Goal: Find specific page/section: Find specific page/section

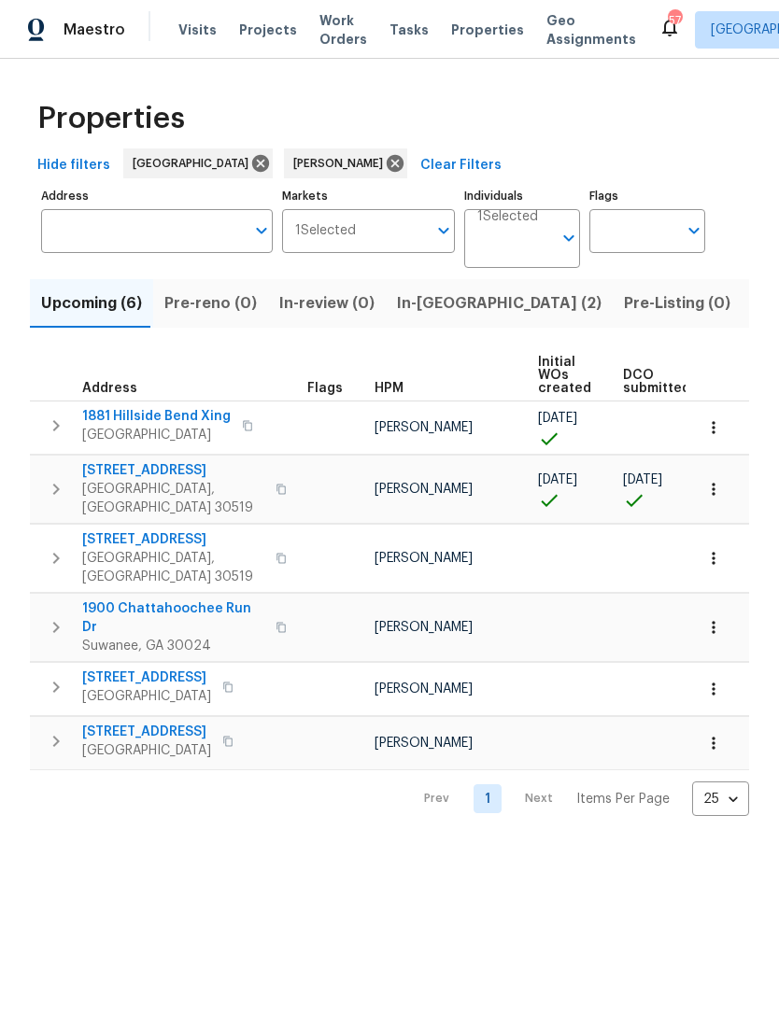
click at [431, 296] on span "In-reno (2)" at bounding box center [499, 303] width 205 height 26
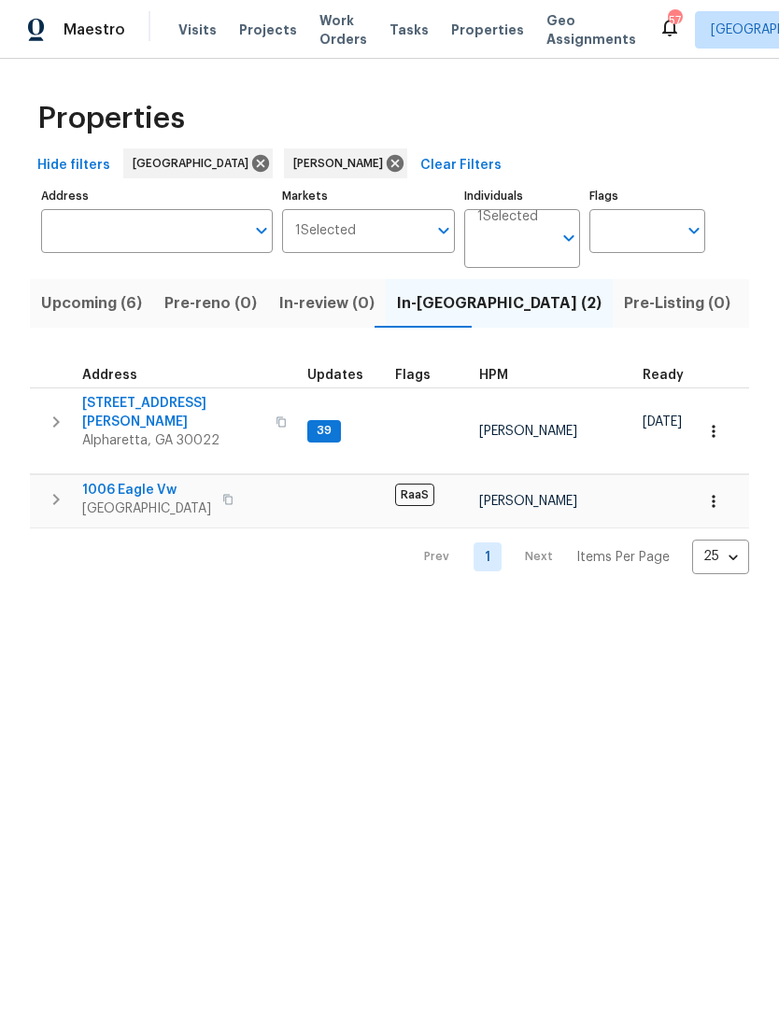
click at [124, 404] on span "10515 Colony Glen Dr" at bounding box center [173, 412] width 182 height 37
click at [154, 500] on span "[GEOGRAPHIC_DATA]" at bounding box center [146, 509] width 129 height 19
click at [113, 481] on span "1006 Eagle Vw" at bounding box center [146, 490] width 129 height 19
click at [119, 313] on span "Upcoming (6)" at bounding box center [91, 303] width 101 height 26
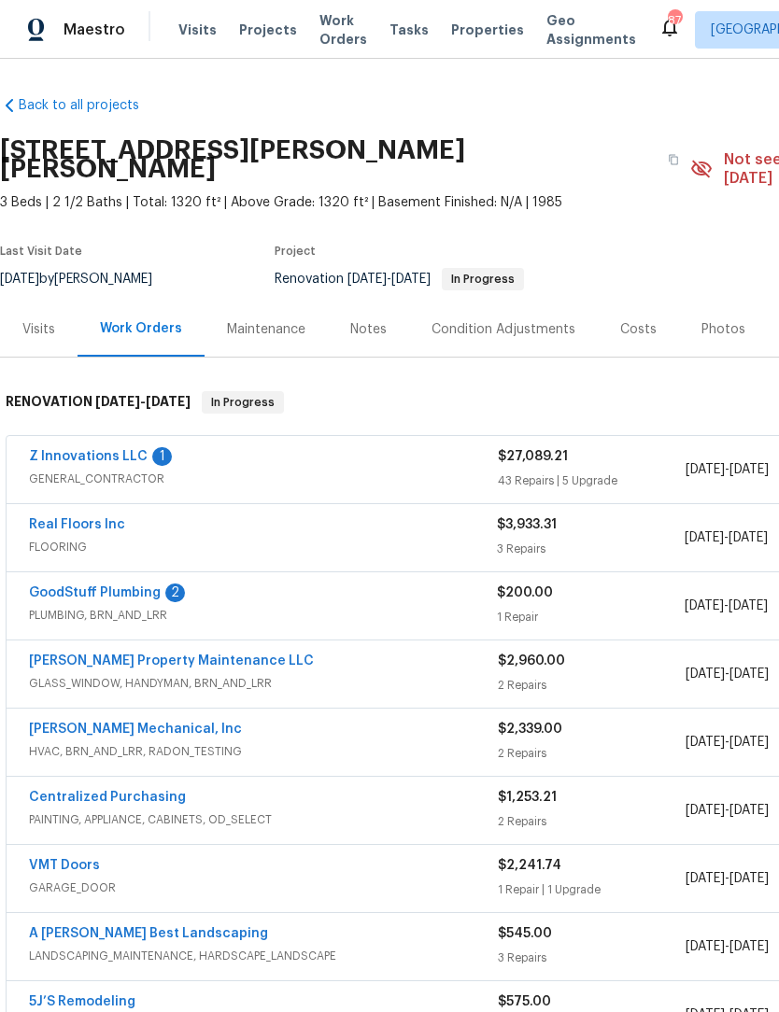
click at [82, 587] on link "GoodStuff Plumbing" at bounding box center [95, 593] width 132 height 13
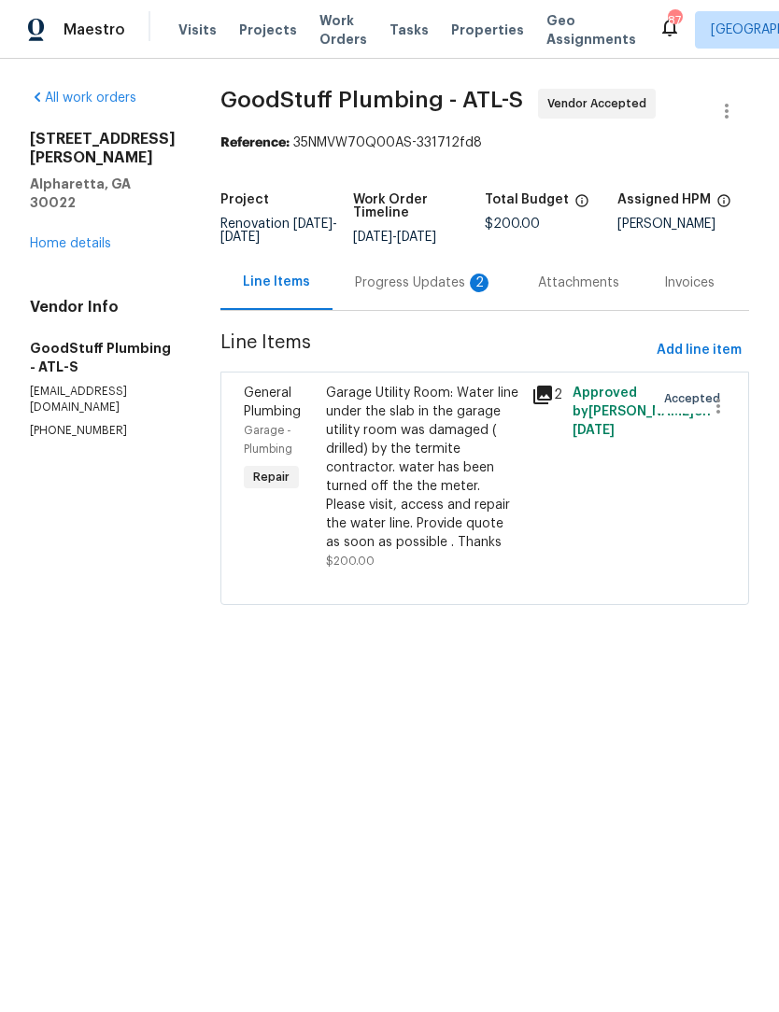
click at [432, 292] on div "Progress Updates 2" at bounding box center [424, 283] width 138 height 19
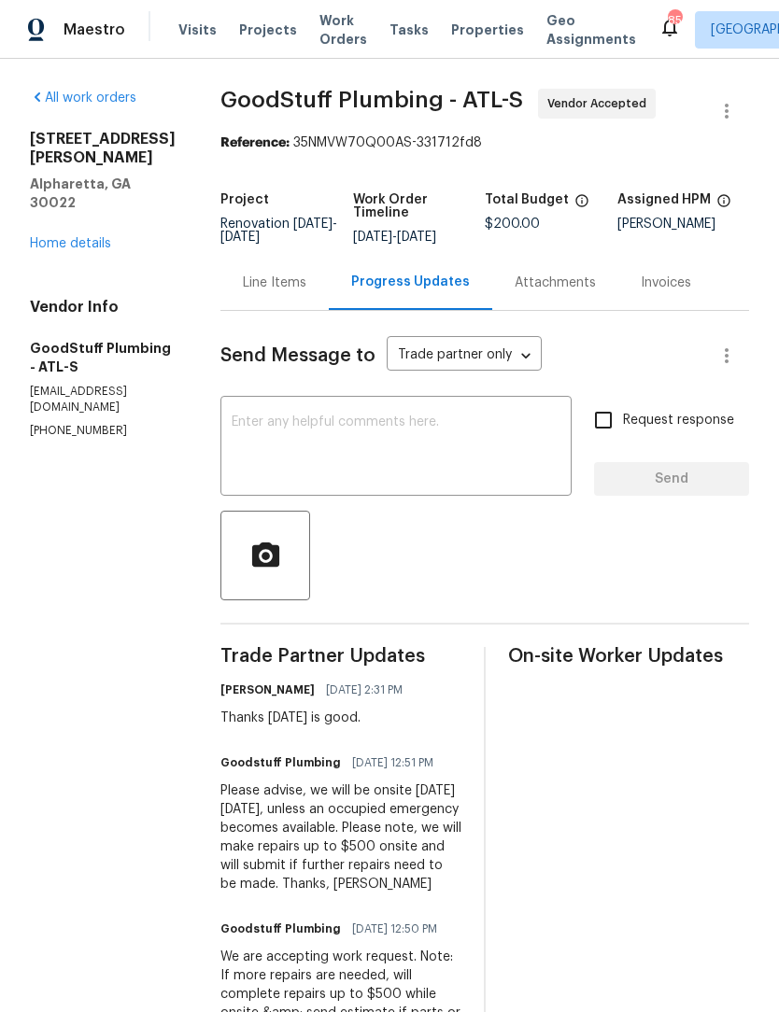
click at [306, 292] on div "Line Items" at bounding box center [275, 283] width 64 height 19
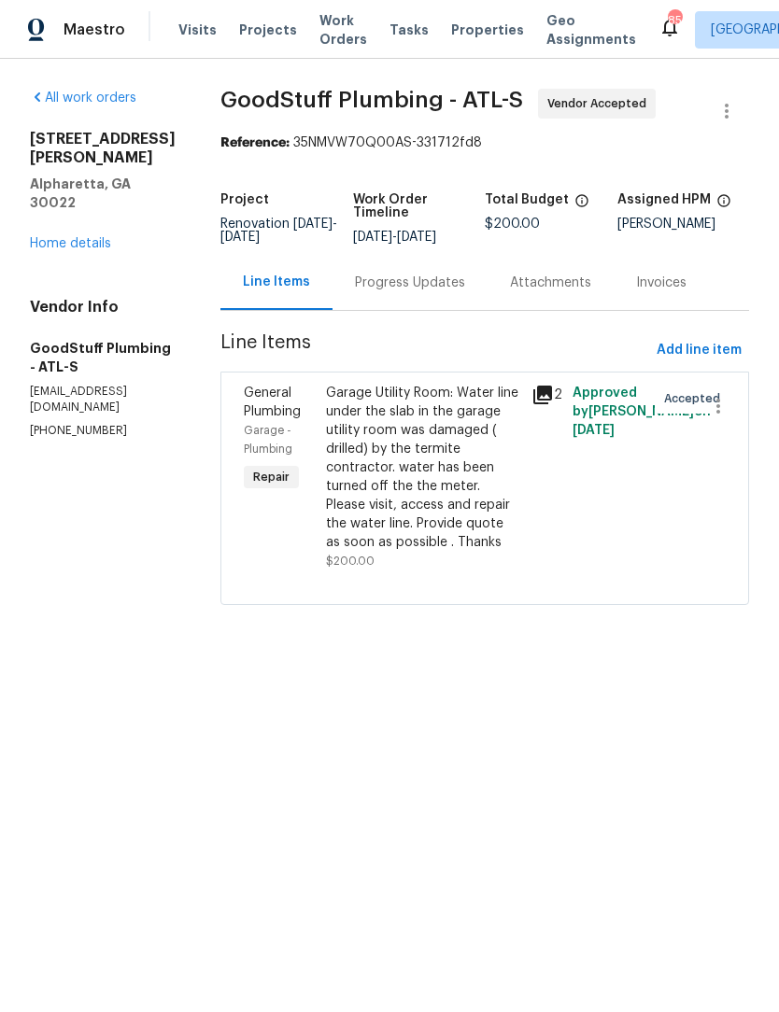
click at [48, 237] on link "Home details" at bounding box center [70, 243] width 81 height 13
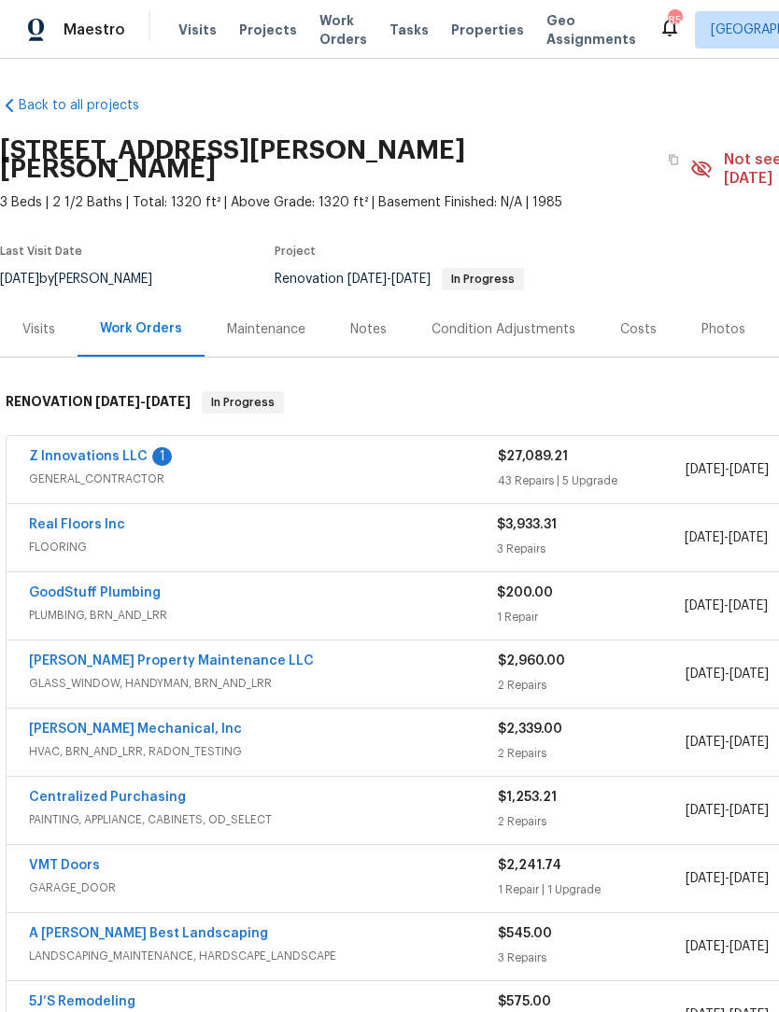
click at [77, 450] on link "Z Innovations LLC" at bounding box center [88, 456] width 119 height 13
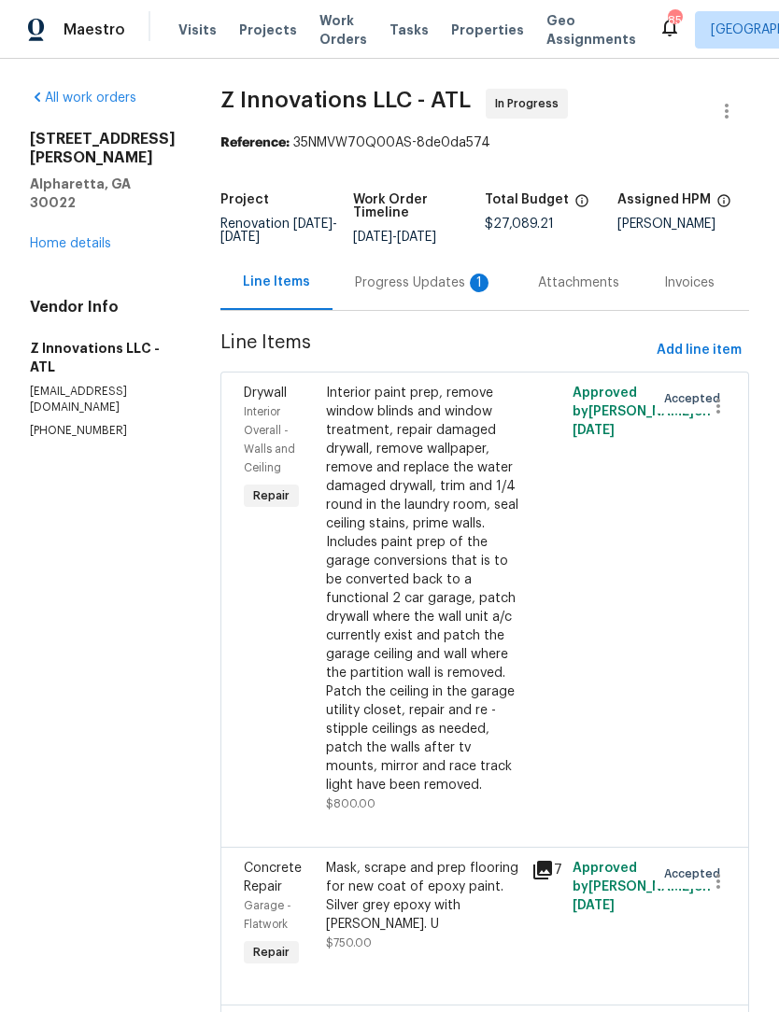
click at [445, 292] on div "Progress Updates 1" at bounding box center [424, 283] width 138 height 19
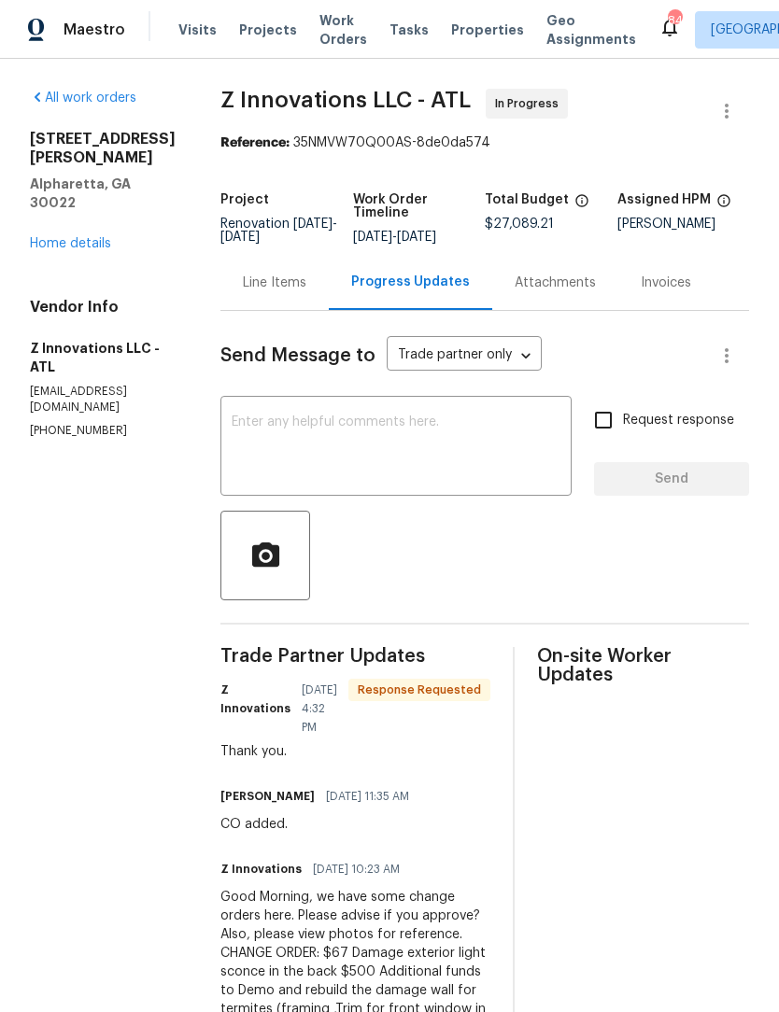
click at [91, 244] on div "All work orders 10515 Colony Glen Dr Alpharetta, GA 30022 Home details Vendor I…" at bounding box center [103, 264] width 146 height 350
click at [98, 237] on link "Home details" at bounding box center [70, 243] width 81 height 13
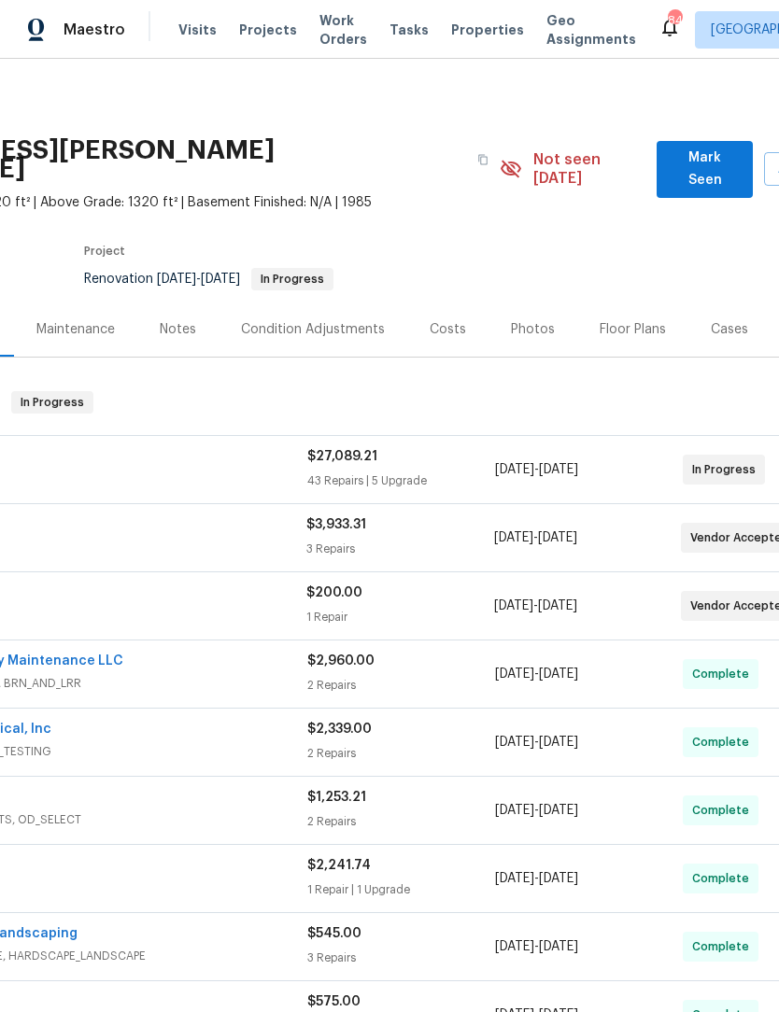
scroll to position [0, 191]
click at [712, 162] on span "Mark Seen" at bounding box center [705, 170] width 66 height 46
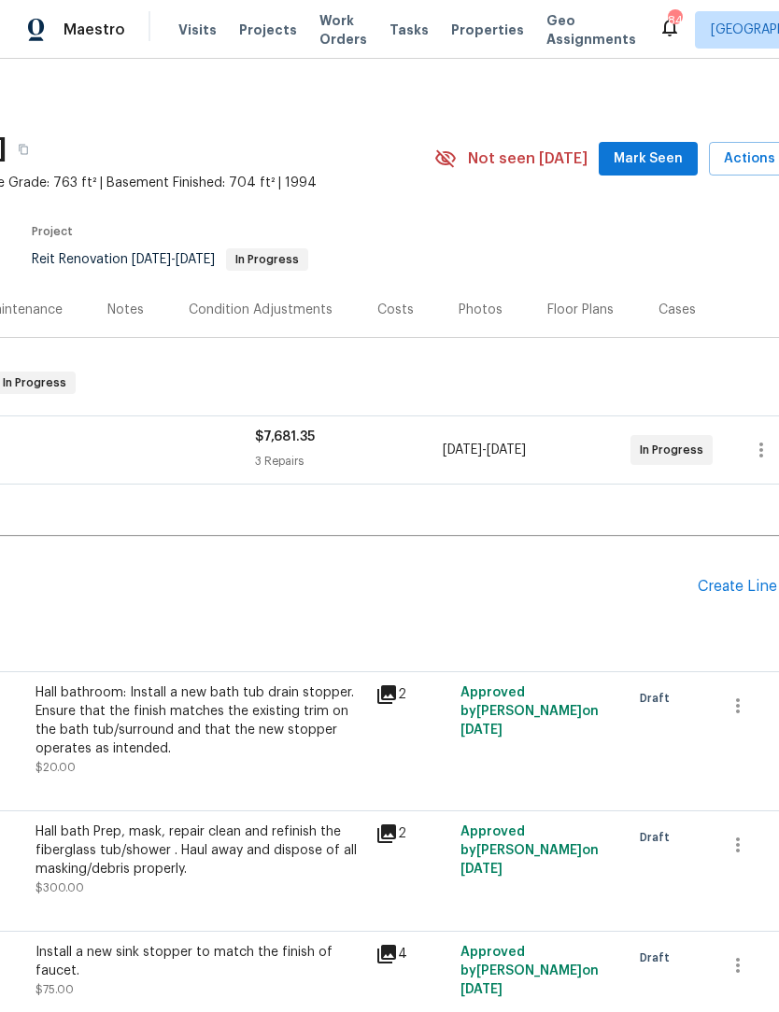
scroll to position [6, 247]
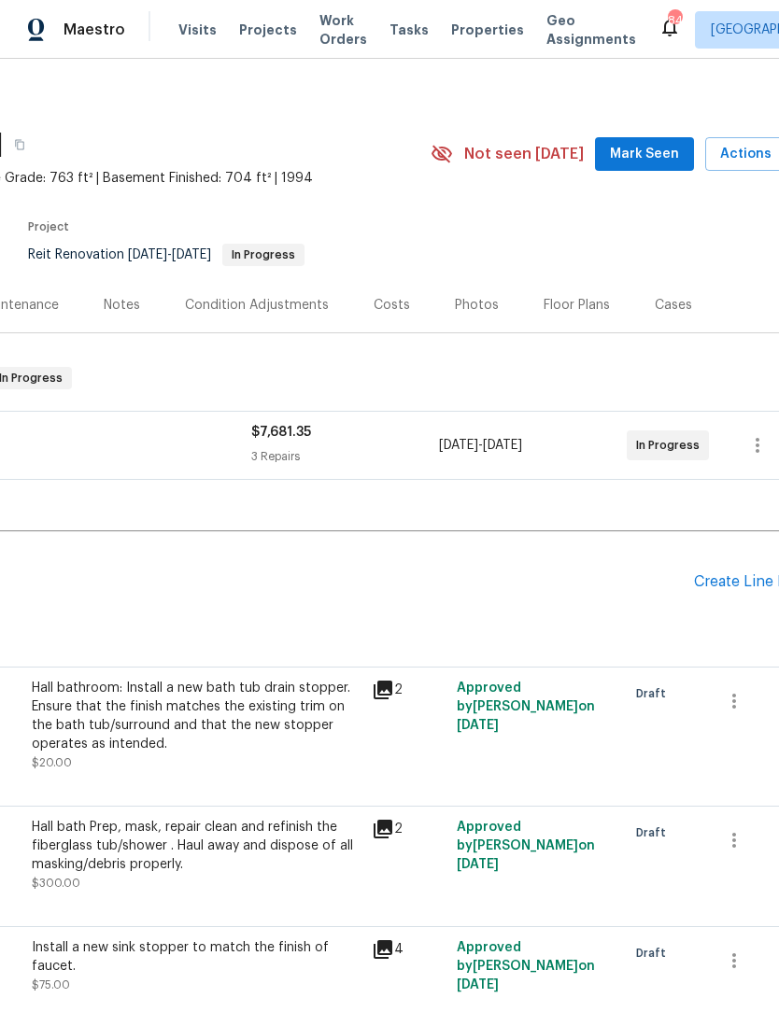
click at [670, 158] on span "Mark Seen" at bounding box center [644, 154] width 69 height 23
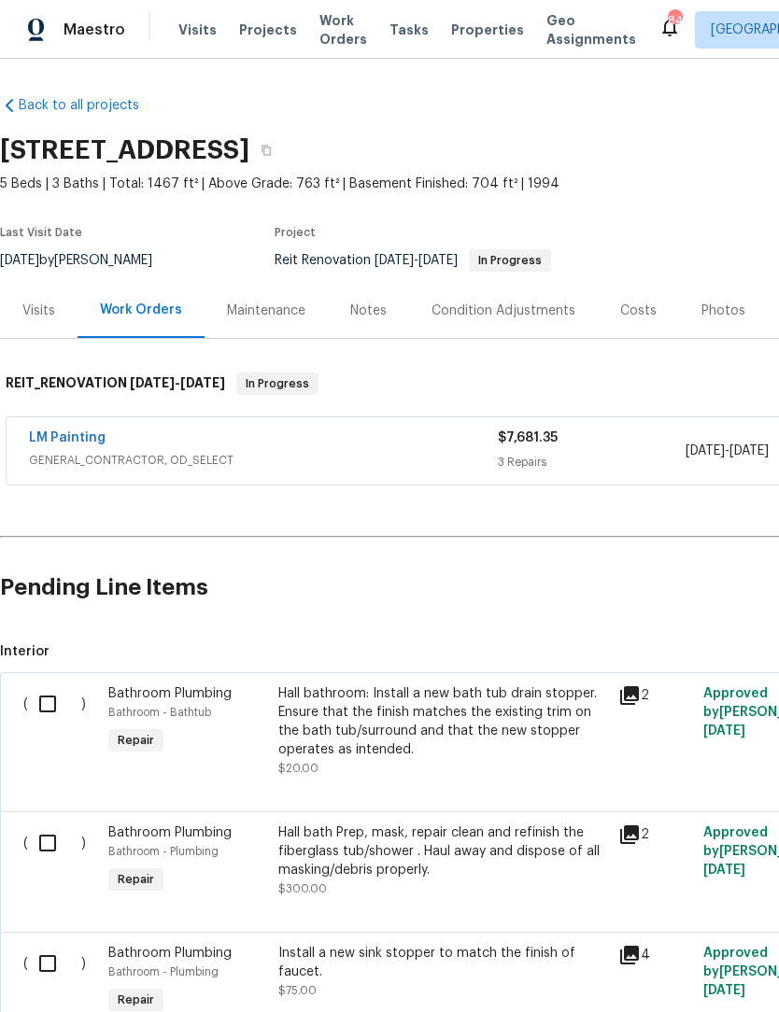
scroll to position [0, 0]
click at [56, 433] on link "LM Painting" at bounding box center [67, 438] width 77 height 13
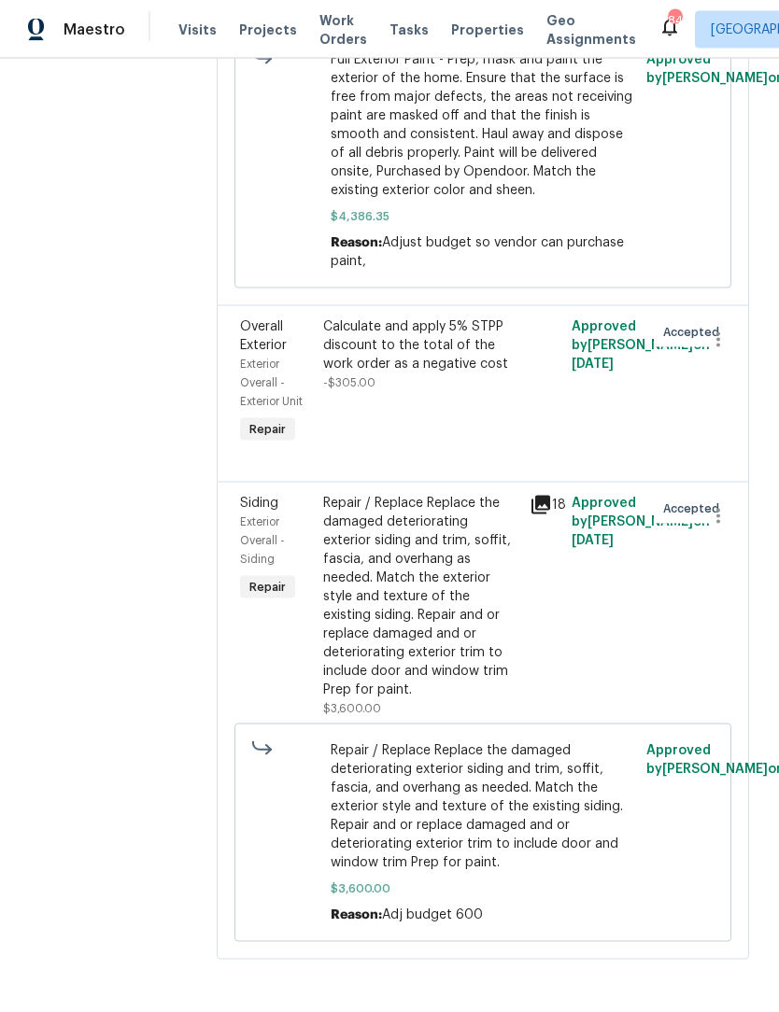
click at [494, 374] on div "Calculate and apply 5% STPP discount to the total of the work order as a negati…" at bounding box center [421, 346] width 196 height 56
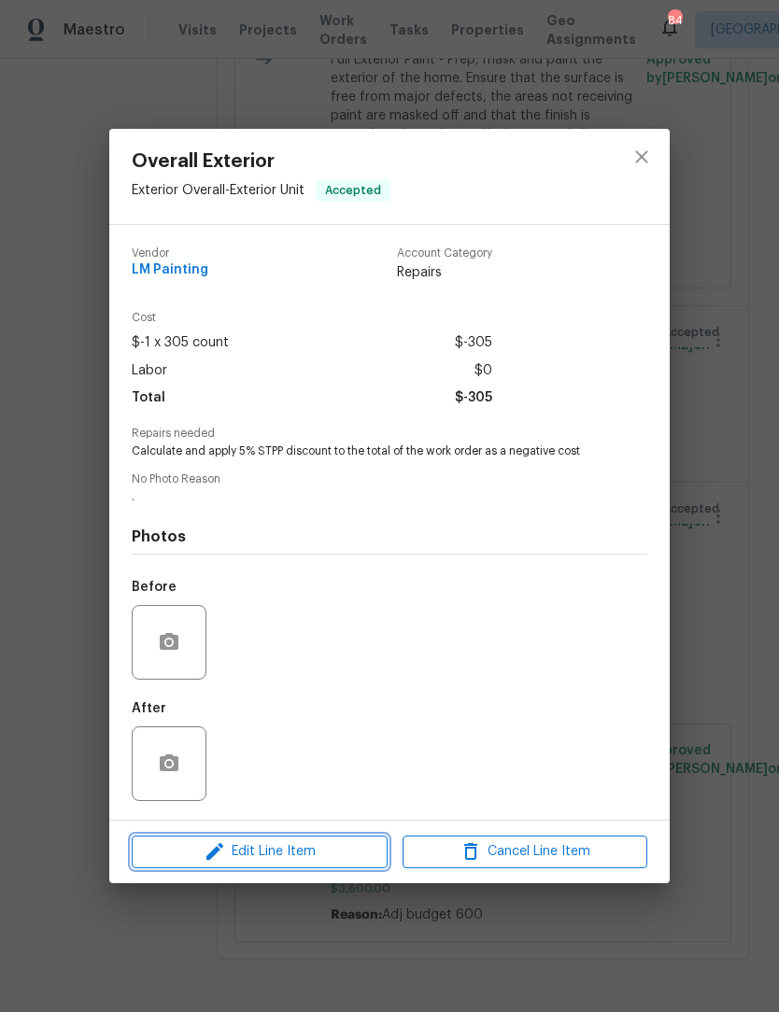
click at [323, 864] on span "Edit Line Item" at bounding box center [259, 852] width 245 height 23
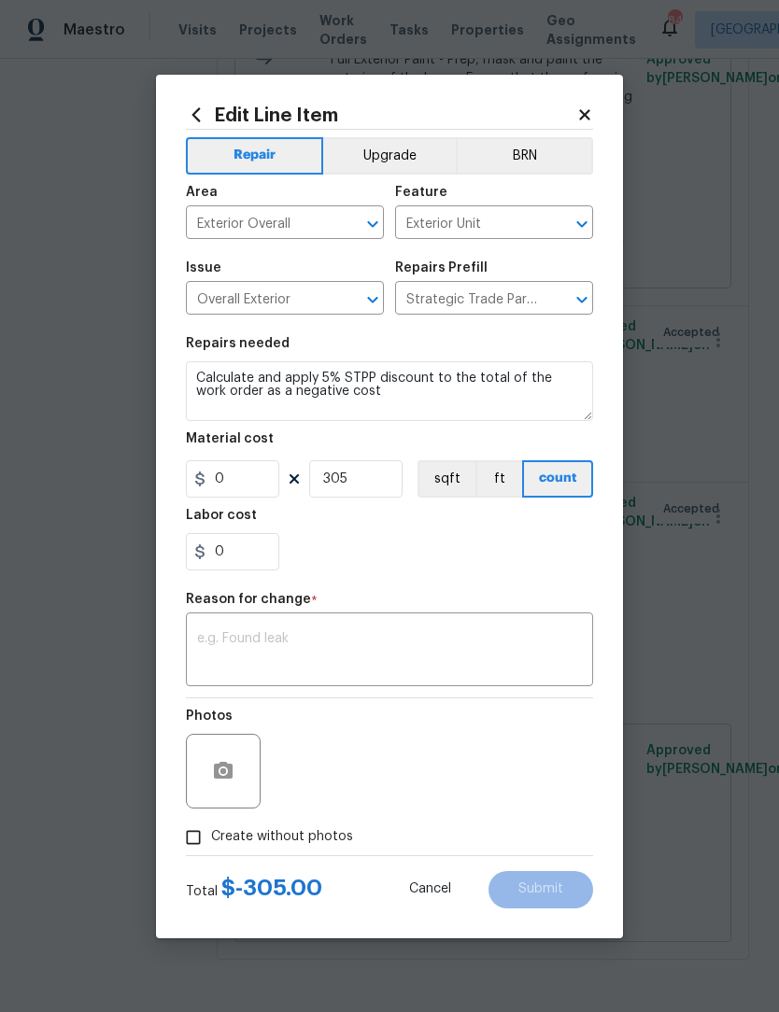
type input "-1"
click at [386, 498] on input "305" at bounding box center [355, 478] width 93 height 37
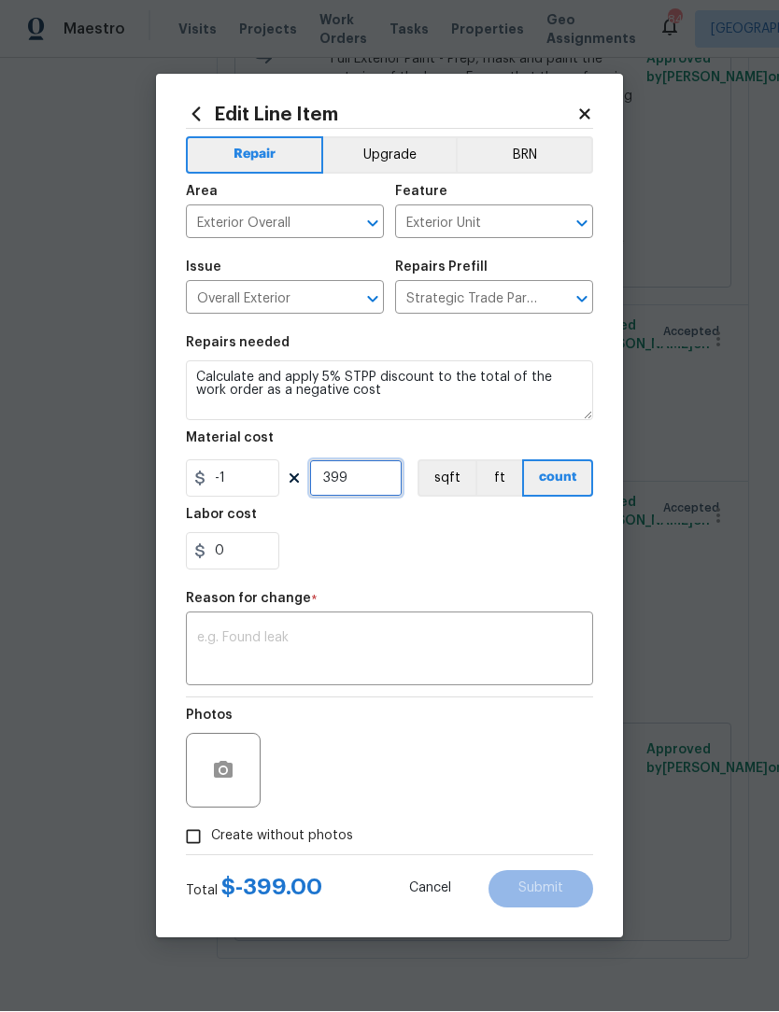
type input "399"
click at [495, 672] on textarea at bounding box center [389, 651] width 385 height 39
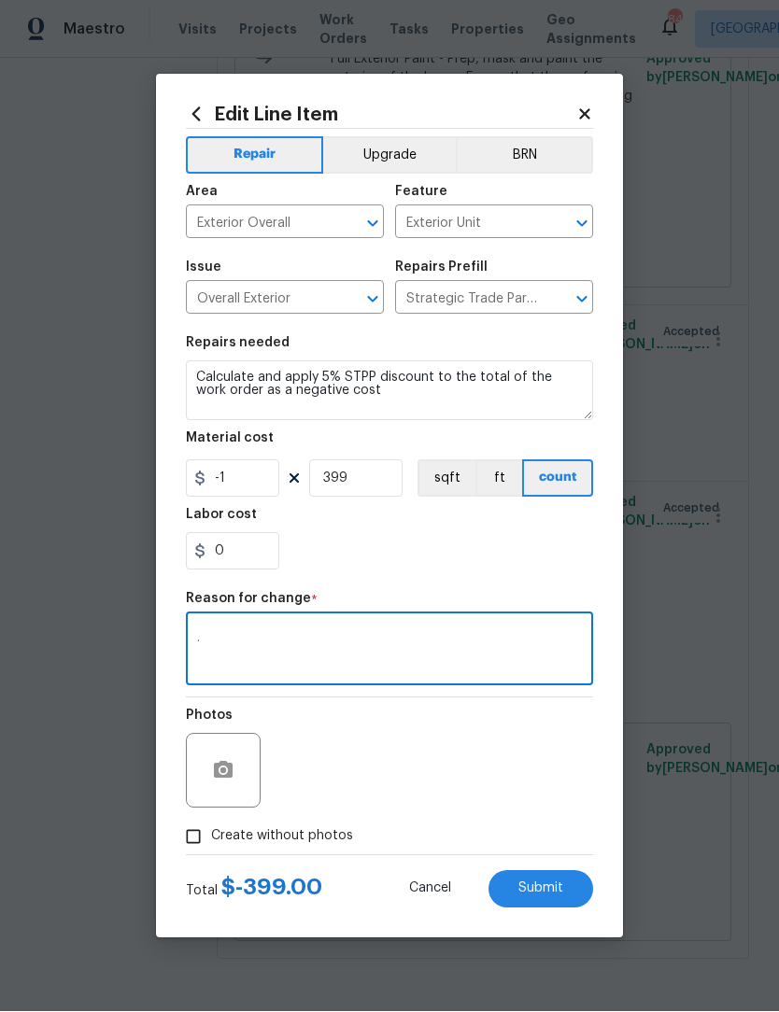
type textarea "."
click at [568, 909] on button "Submit" at bounding box center [540, 889] width 105 height 37
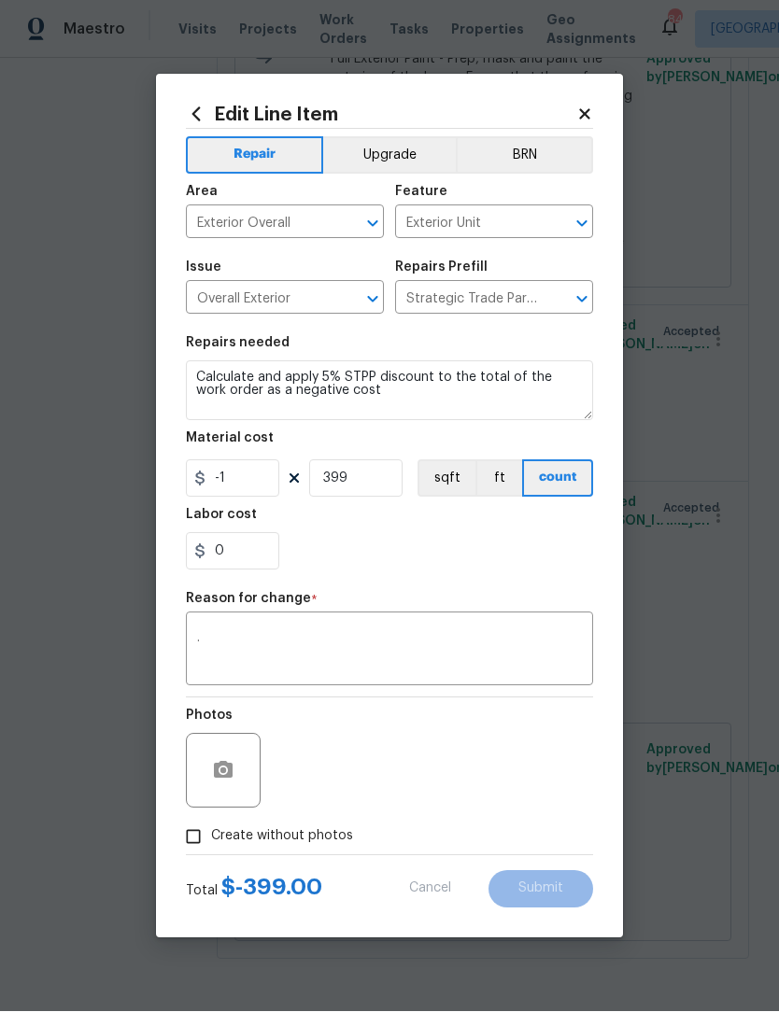
type input "305"
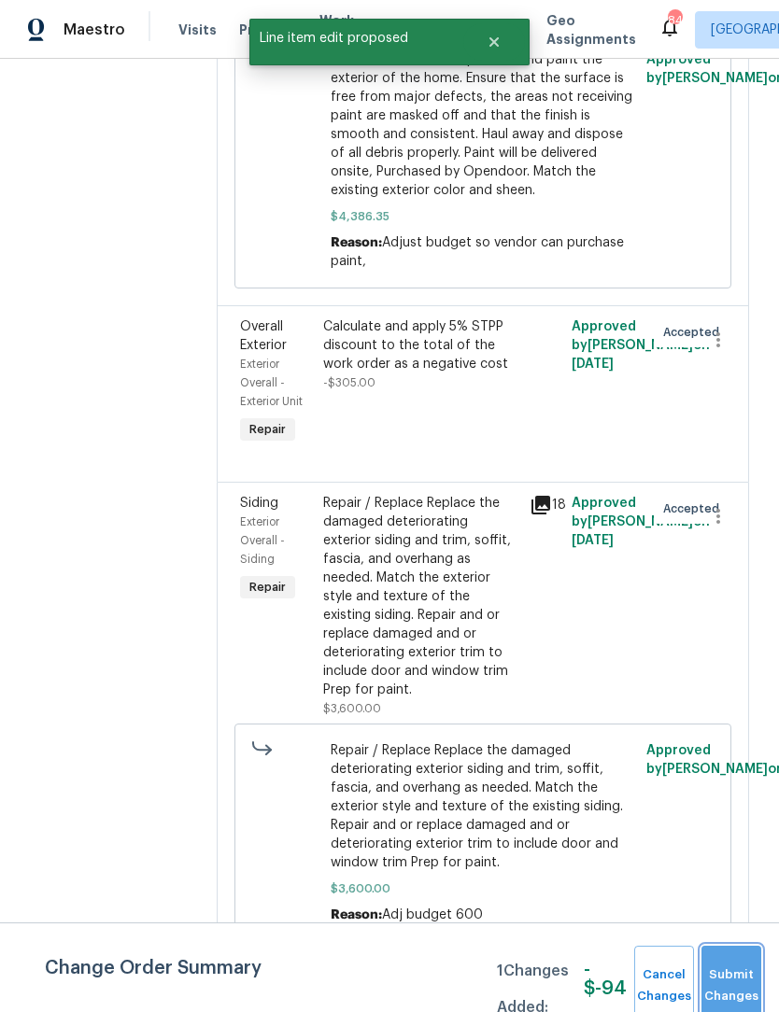
click at [743, 1008] on span "Submit Changes" at bounding box center [731, 986] width 41 height 43
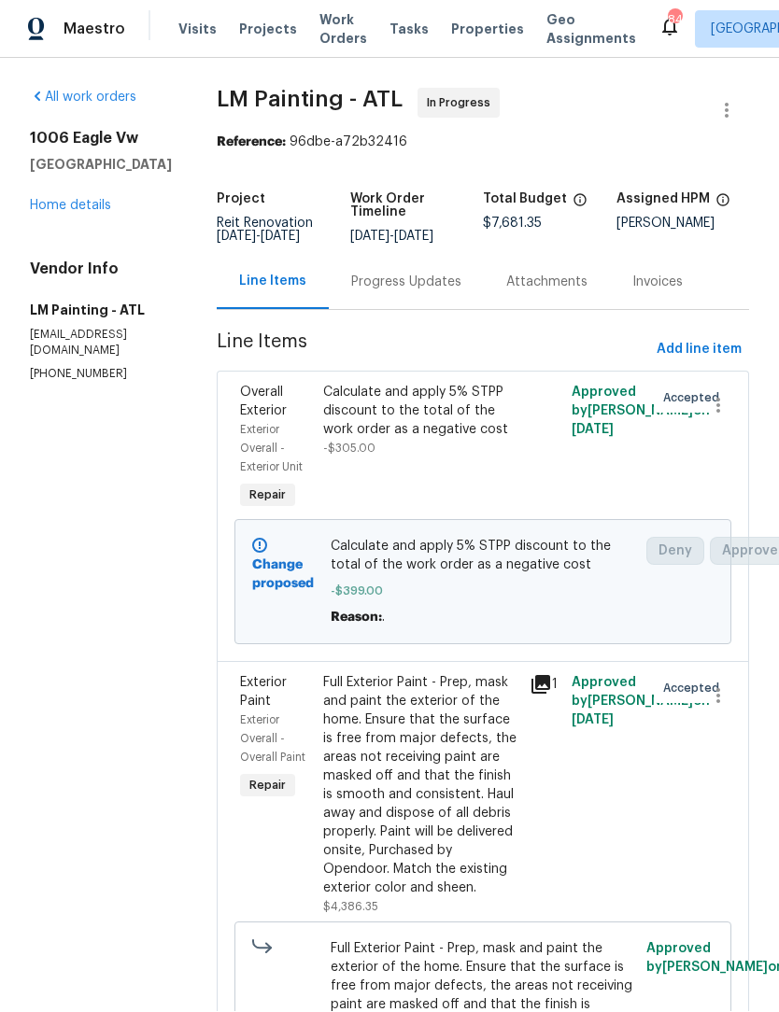
scroll to position [1, 0]
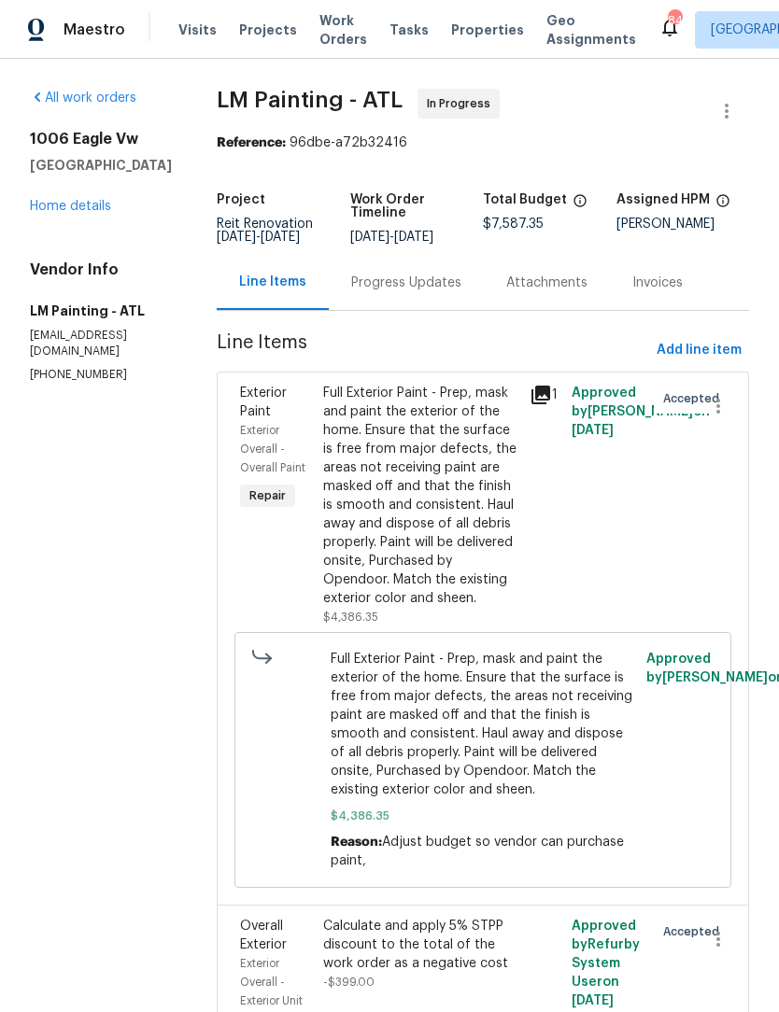
click at [50, 212] on link "Home details" at bounding box center [70, 206] width 81 height 13
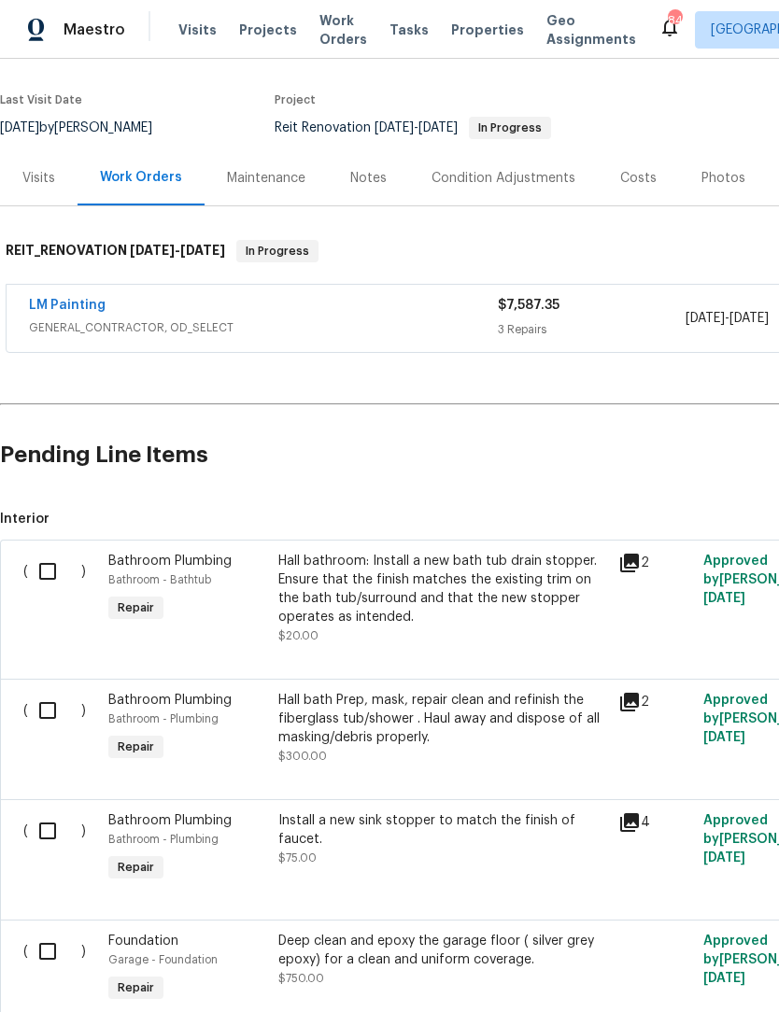
scroll to position [135, 0]
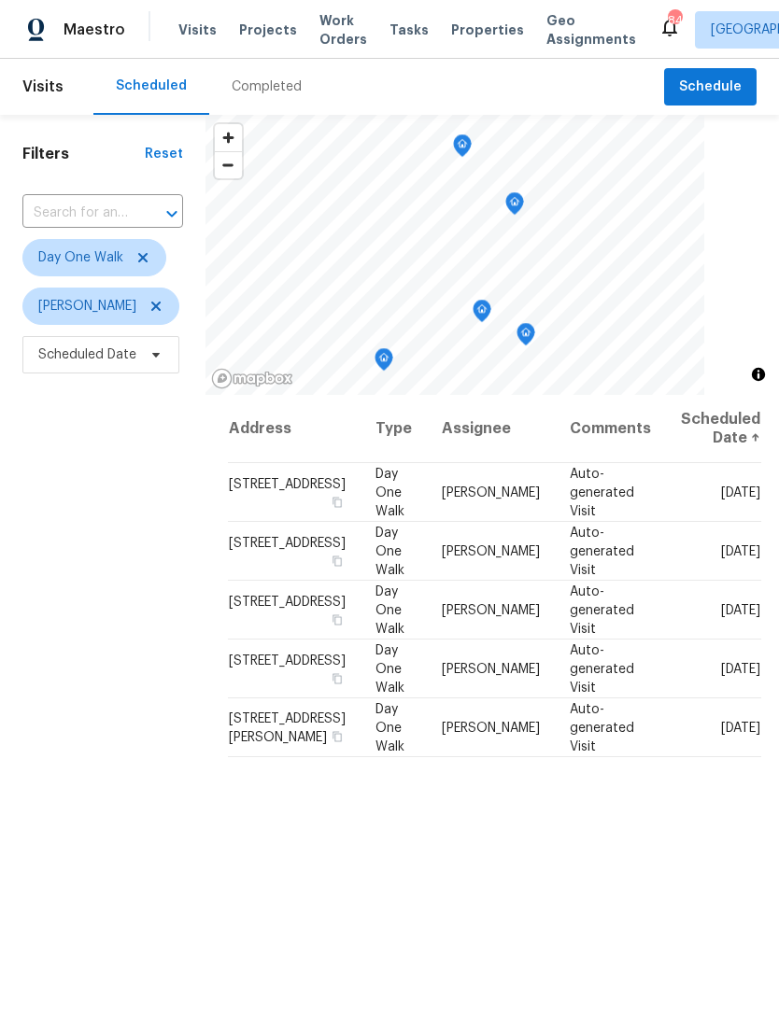
click at [171, 202] on button "Open" at bounding box center [172, 214] width 26 height 26
type input "1"
type input "hillside"
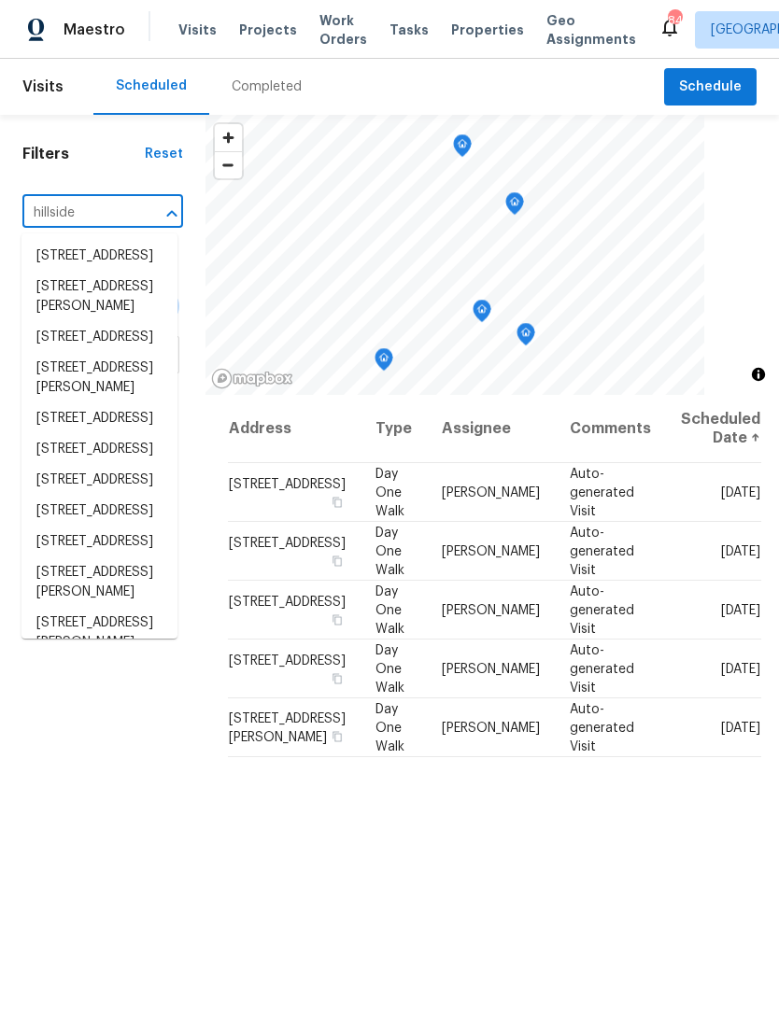
click at [68, 496] on li "[STREET_ADDRESS]" at bounding box center [99, 480] width 156 height 31
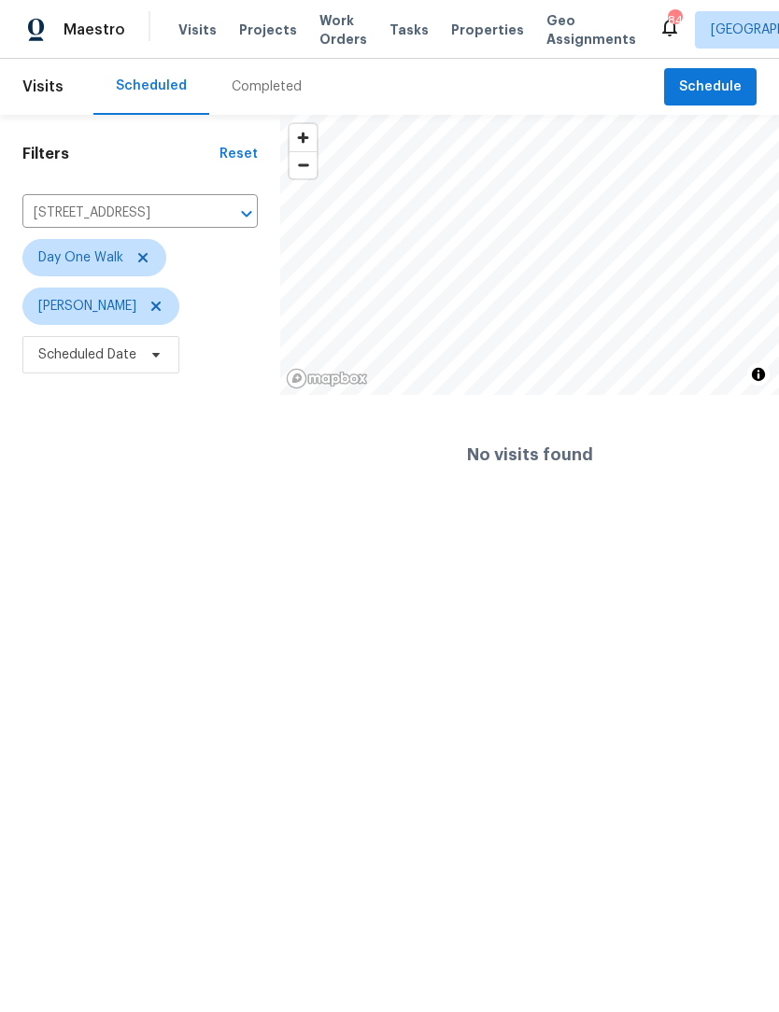
click at [262, 89] on div "Completed" at bounding box center [267, 87] width 70 height 19
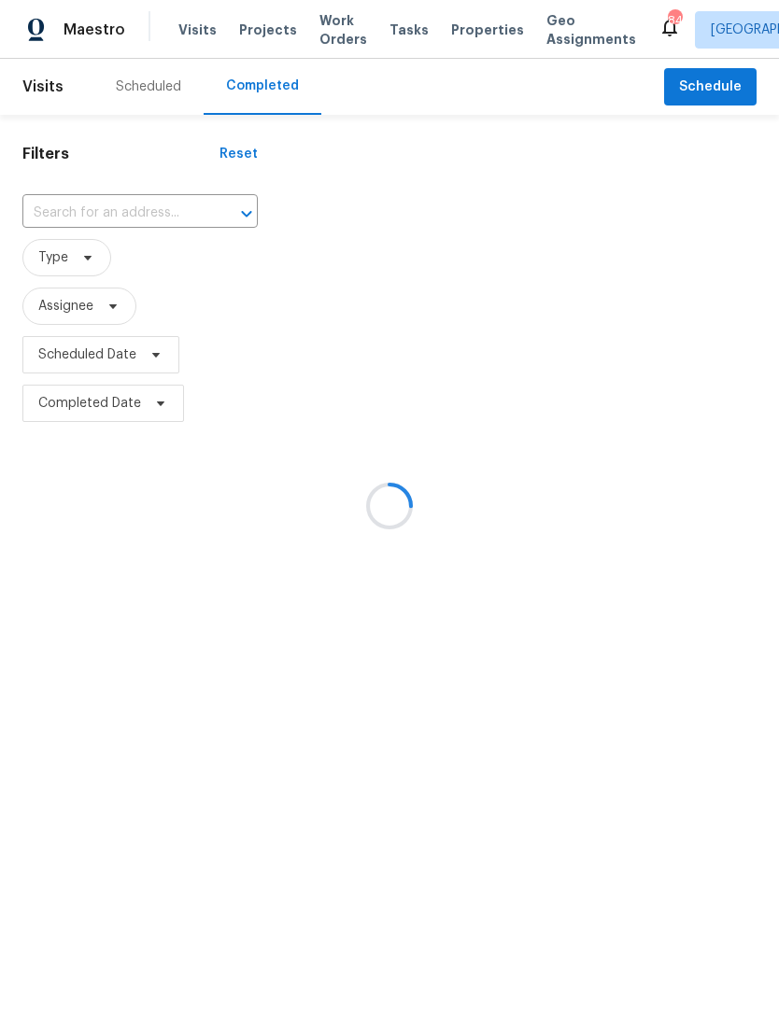
click at [186, 212] on div at bounding box center [389, 506] width 779 height 1012
click at [133, 228] on div at bounding box center [389, 506] width 779 height 1012
click at [126, 218] on div at bounding box center [389, 506] width 779 height 1012
click at [130, 215] on div at bounding box center [389, 506] width 779 height 1012
click at [135, 210] on div at bounding box center [389, 506] width 779 height 1012
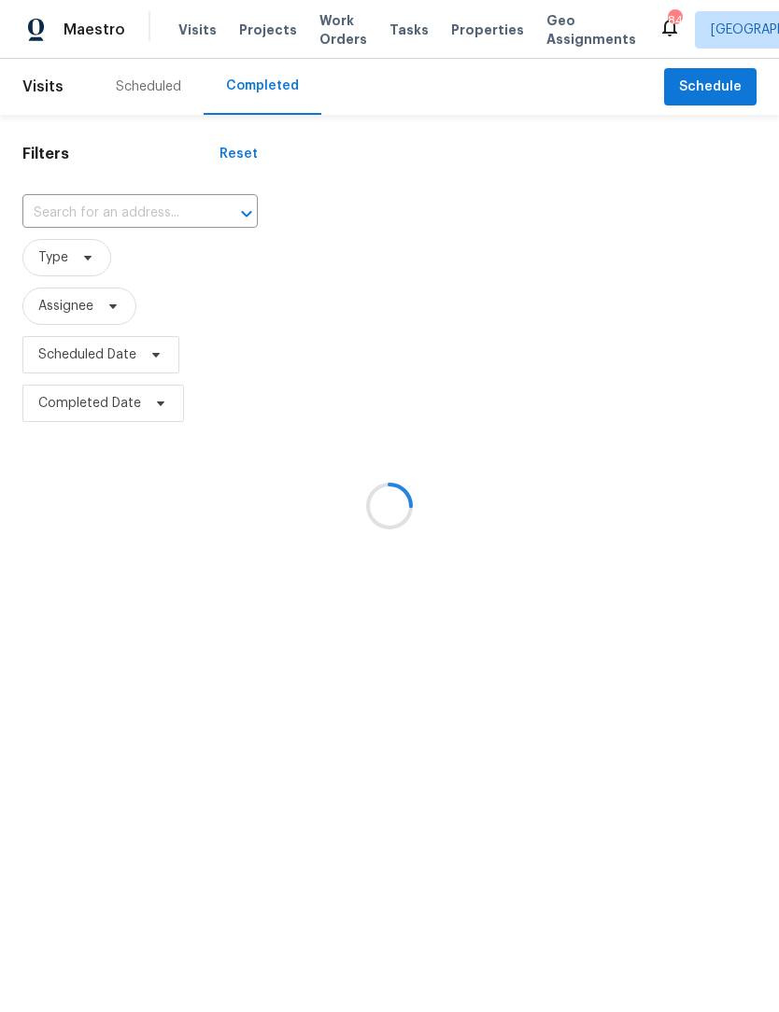
click at [152, 219] on div at bounding box center [389, 506] width 779 height 1012
click at [193, 204] on div at bounding box center [389, 506] width 779 height 1012
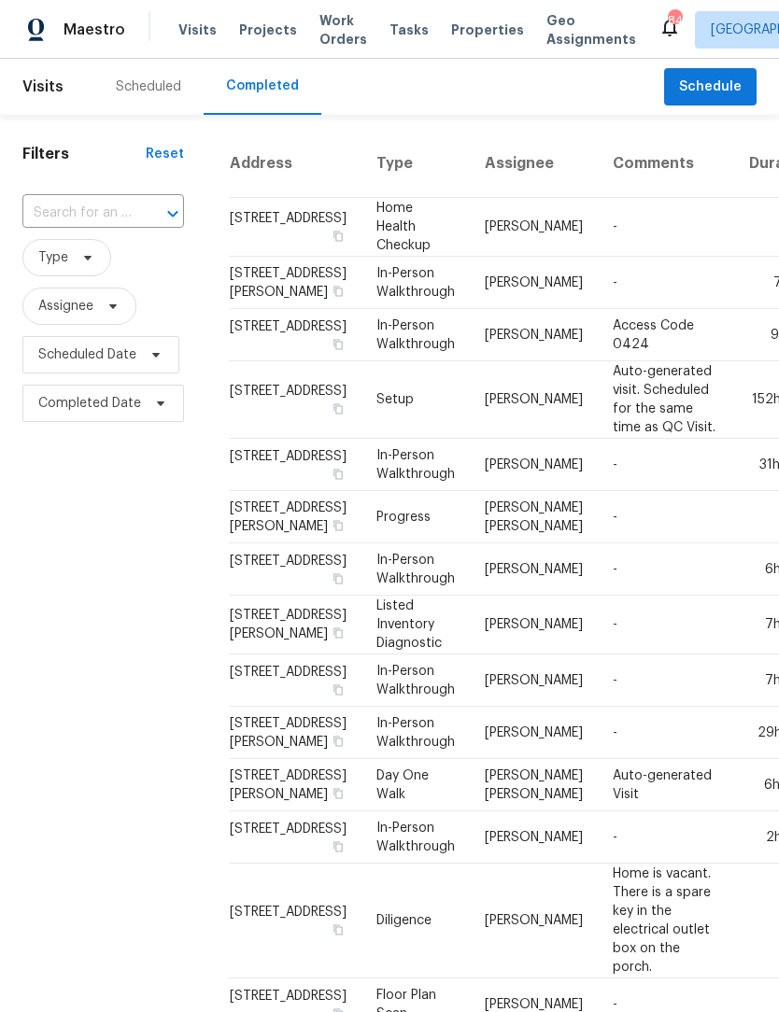
click at [126, 209] on input "text" at bounding box center [76, 213] width 109 height 29
type input "1621 hillside"
click at [127, 272] on li "1621 Hillside Bend Xing, Lawrenceville, GA 30043" at bounding box center [101, 256] width 159 height 31
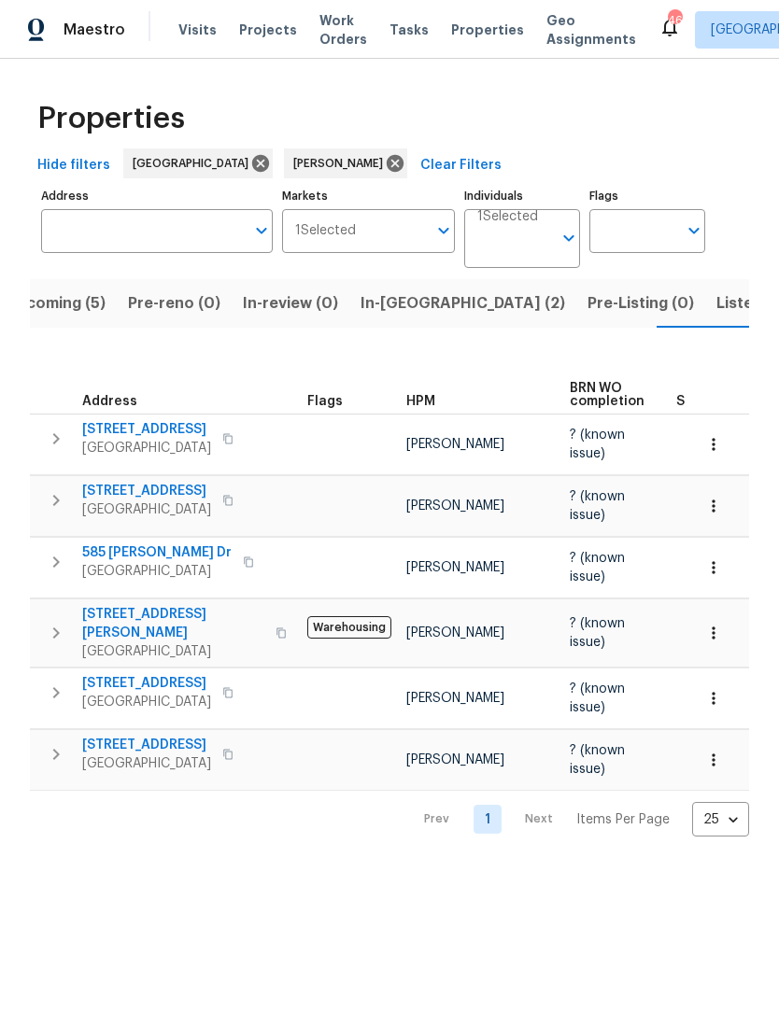
click at [144, 544] on span "585 Bailey Dr" at bounding box center [156, 553] width 149 height 19
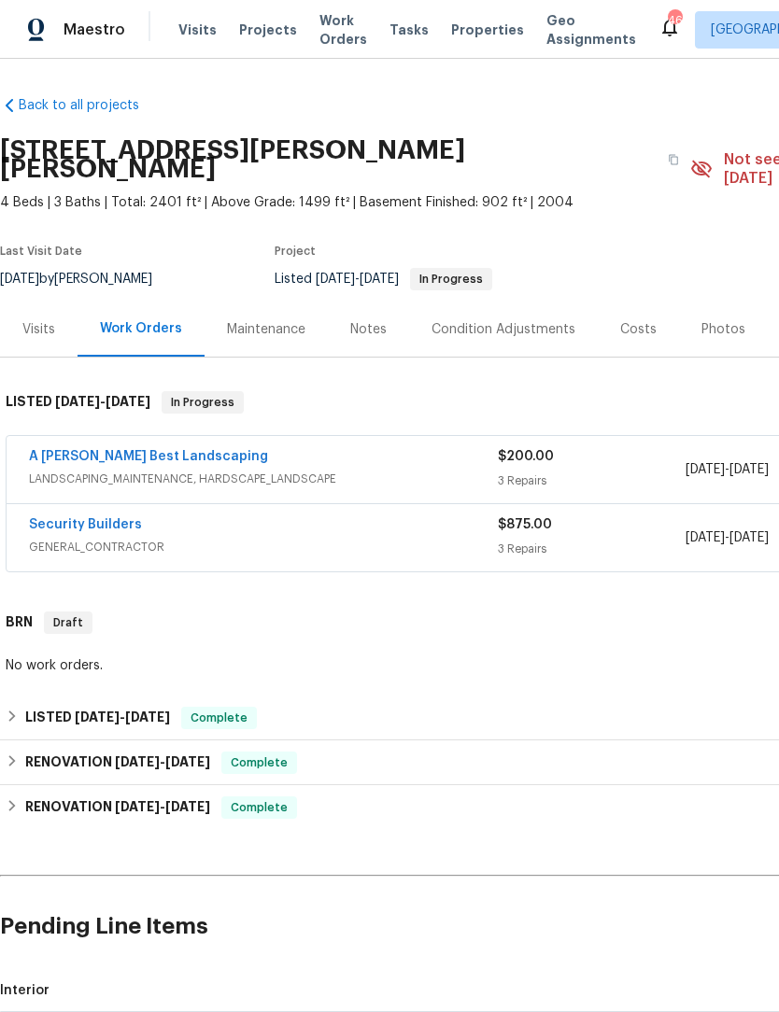
click at [358, 320] on div "Notes" at bounding box center [368, 329] width 36 height 19
